Goal: Information Seeking & Learning: Learn about a topic

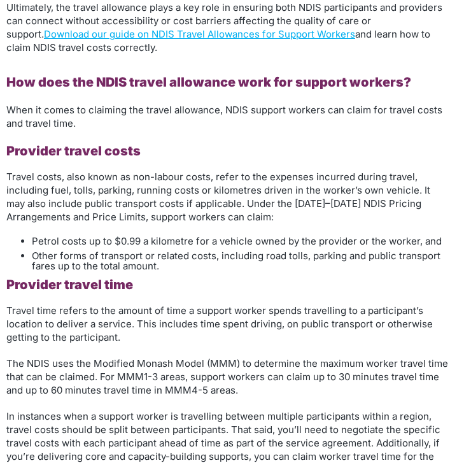
scroll to position [873, 0]
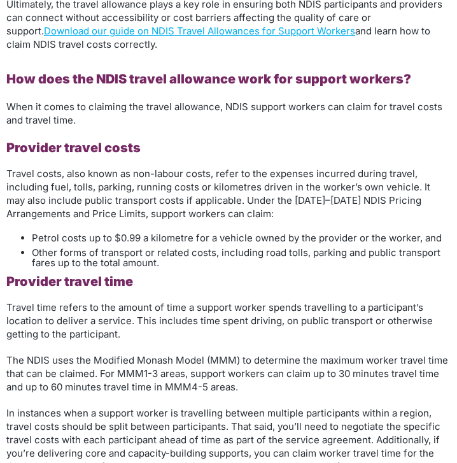
click at [164, 267] on li "Other forms of transport or related costs, including road tolls, parking and pu…" at bounding box center [241, 258] width 419 height 20
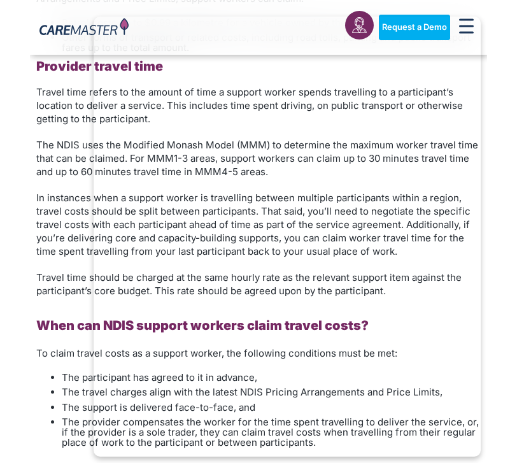
scroll to position [1088, 0]
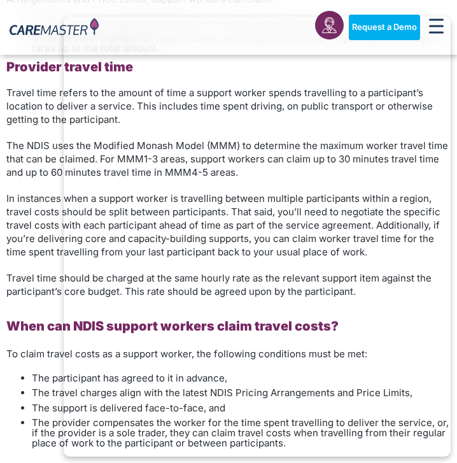
click at [13, 445] on ul "The participant has agreed to it in advance, The travel charges align with the …" at bounding box center [228, 410] width 445 height 75
click at [22, 401] on ul "The participant has agreed to it in advance, The travel charges align with the …" at bounding box center [228, 410] width 445 height 75
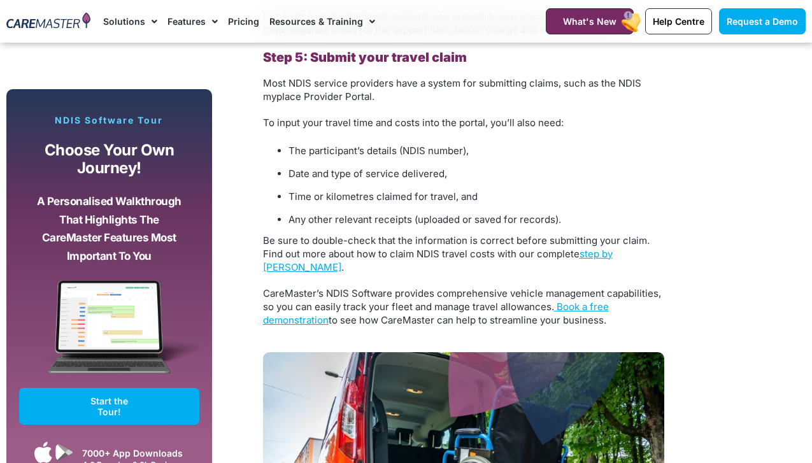
scroll to position [2962, 0]
